Goal: Register for event/course

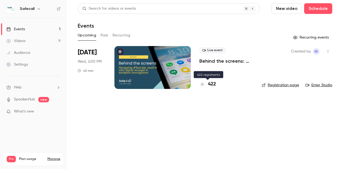
click at [212, 83] on h4 "422" at bounding box center [212, 84] width 8 height 7
